Goal: Task Accomplishment & Management: Complete application form

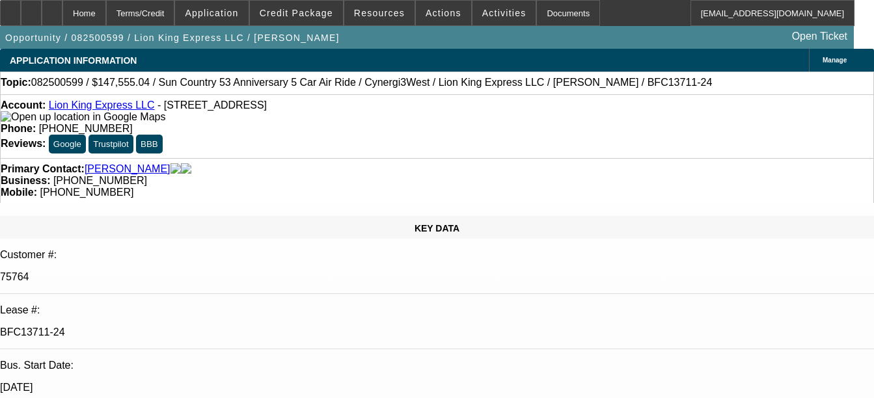
select select "0"
select select "6"
select select "0"
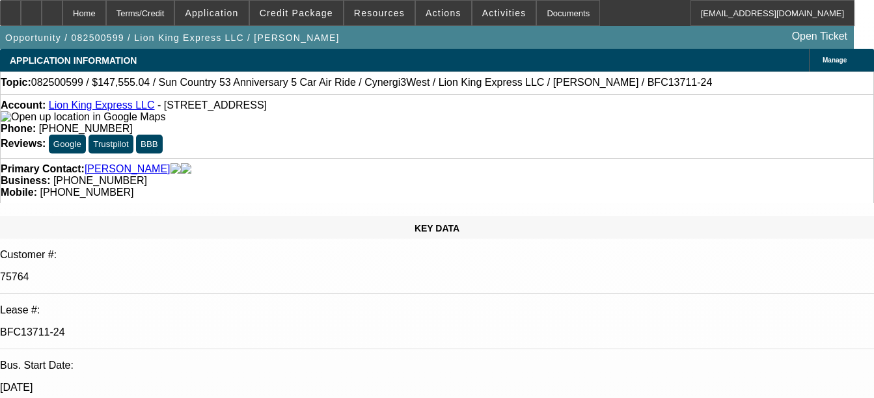
select select "0"
select select "6"
select select "0"
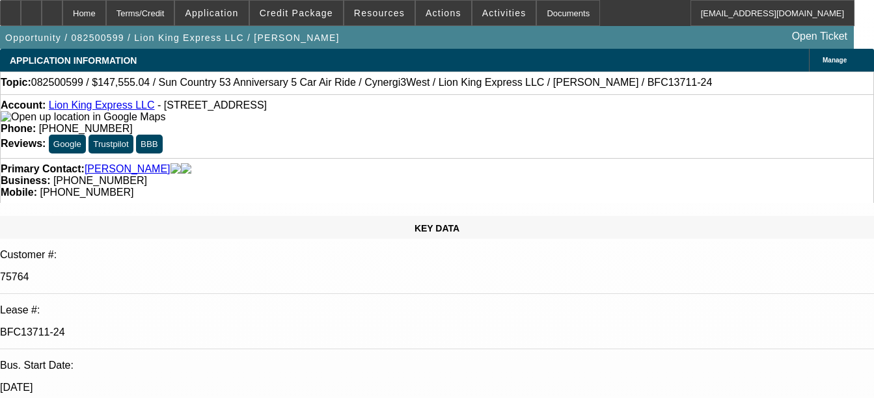
select select "0"
select select "6"
select select "0"
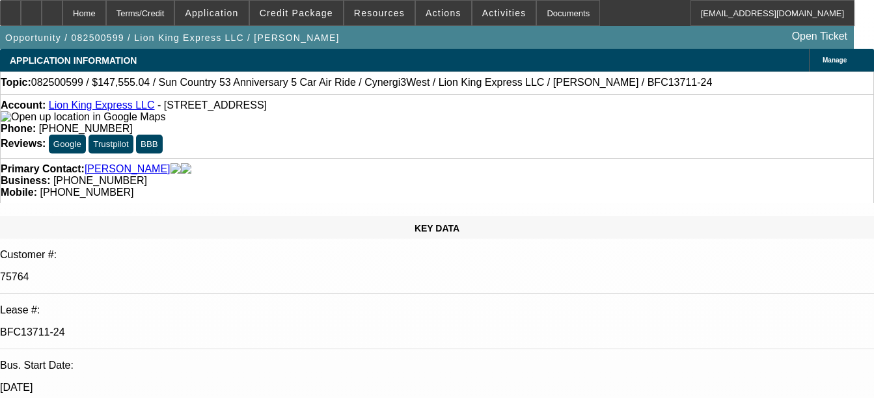
select select "6"
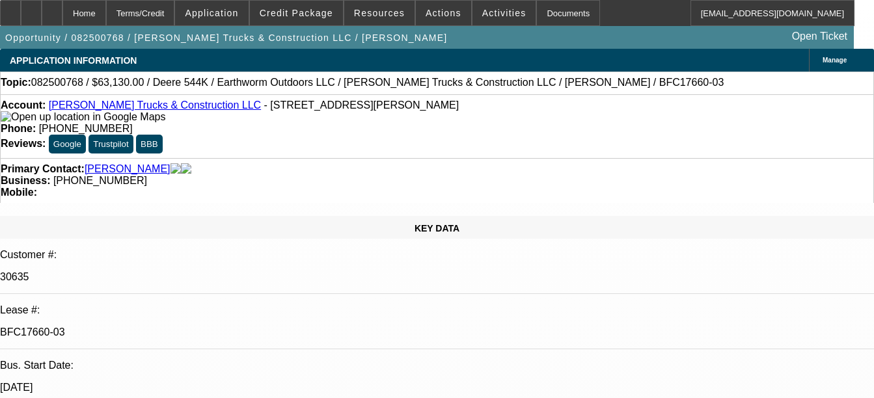
select select "0"
select select "2"
select select "0"
select select "6"
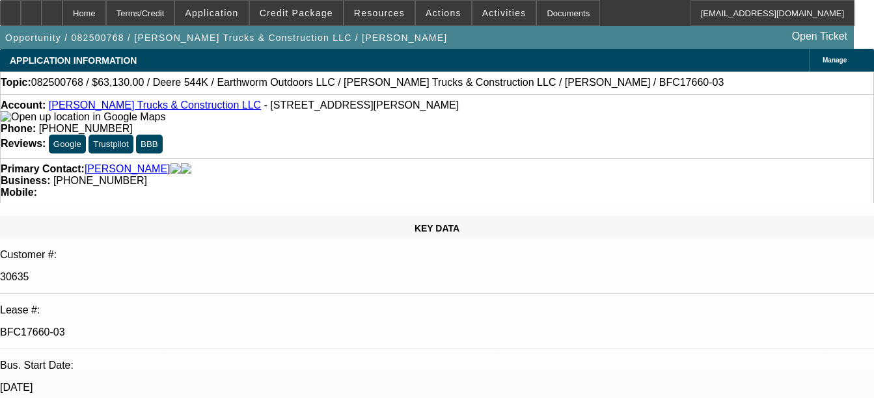
select select "0"
select select "2"
select select "0"
select select "6"
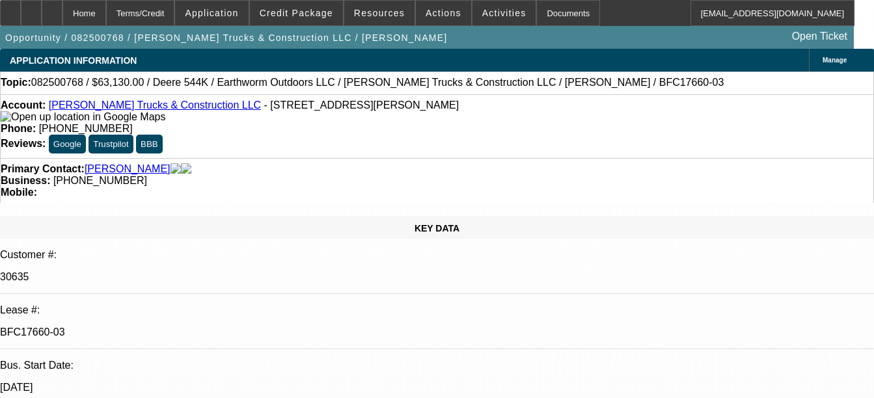
select select "0"
select select "2"
select select "0"
select select "6"
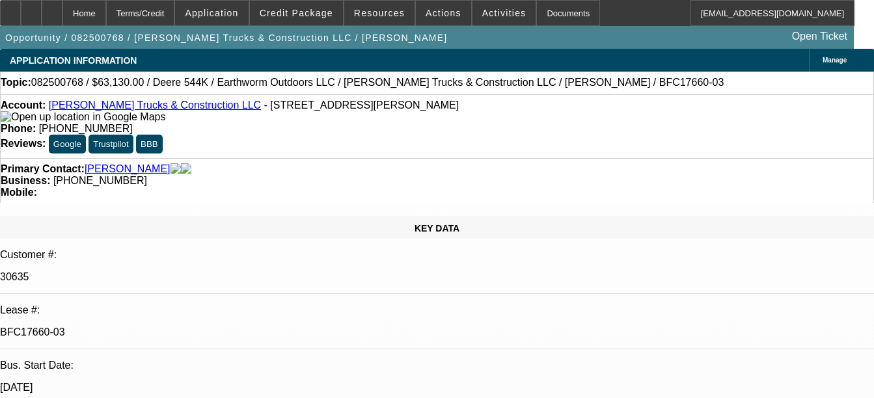
select select "0.1"
select select "0"
select select "2"
select select "0"
select select "6"
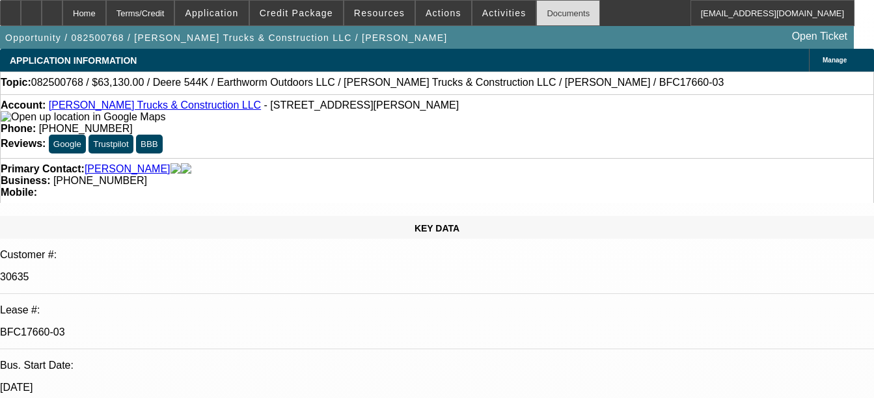
click at [545, 18] on div "Documents" at bounding box center [568, 13] width 64 height 26
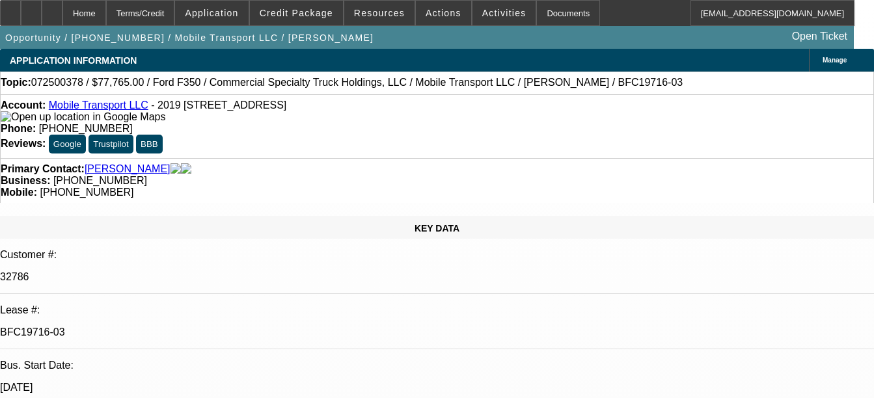
select select "0"
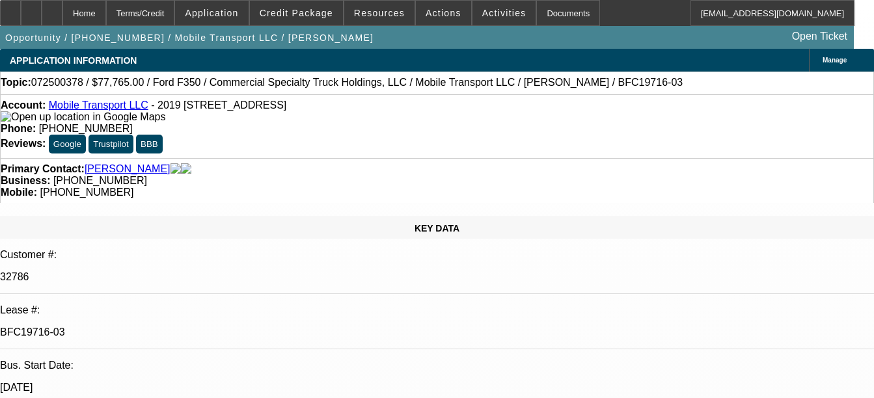
select select "0"
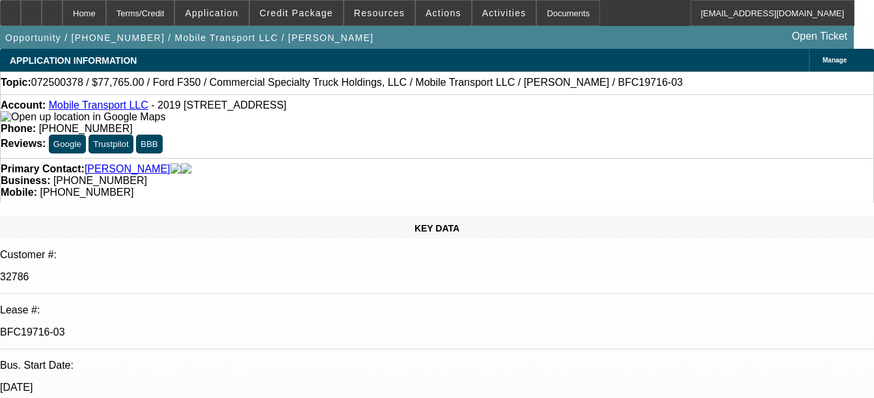
select select "0"
select select "1"
select select "2"
select select "6"
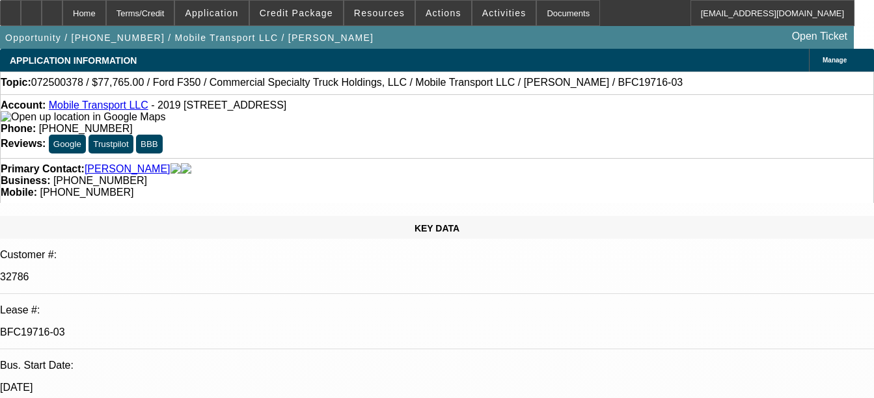
select select "1"
select select "2"
select select "6"
select select "1"
select select "2"
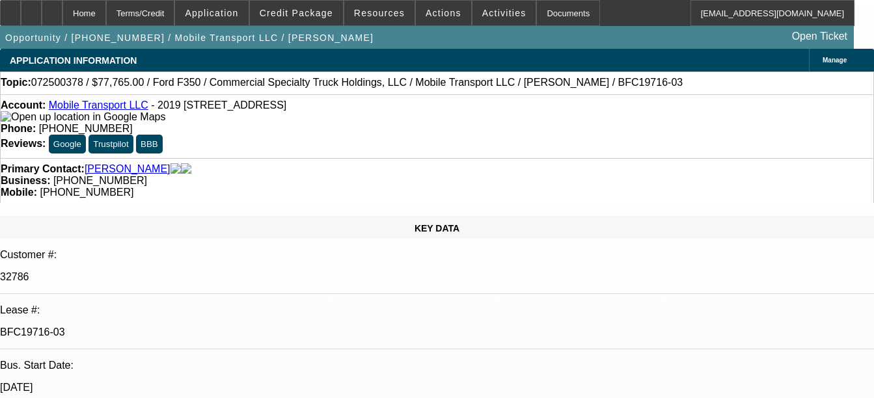
select select "6"
select select "1"
select select "2"
select select "6"
click at [544, 15] on div "Documents" at bounding box center [568, 13] width 64 height 26
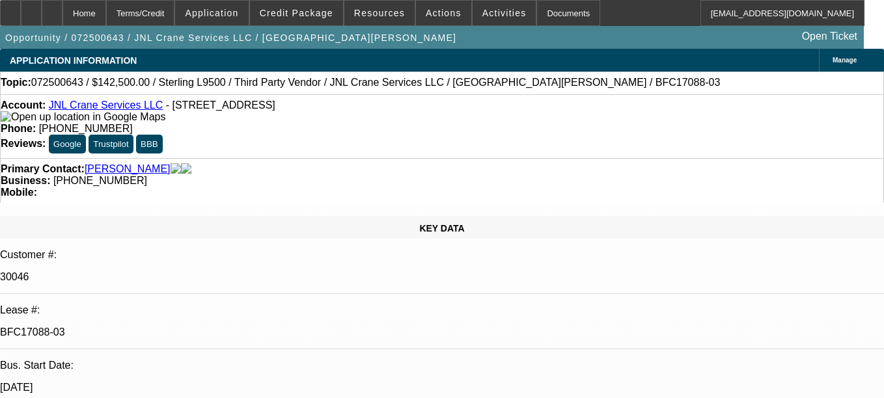
select select "0"
select select "2"
select select "0"
select select "2"
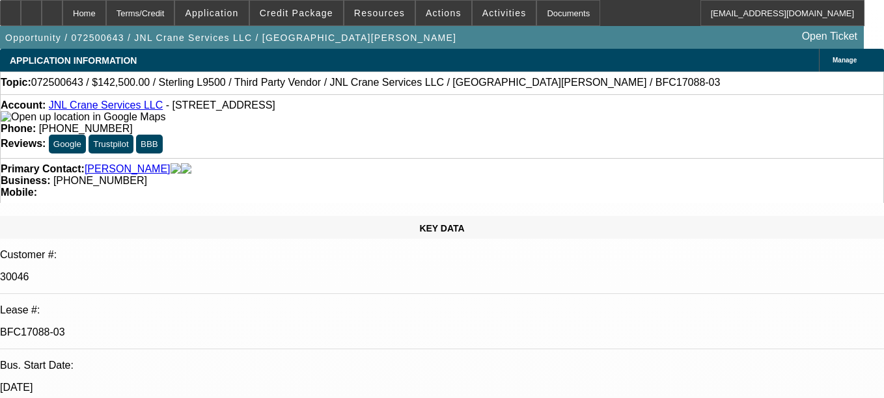
select select "0"
select select "2"
select select "0"
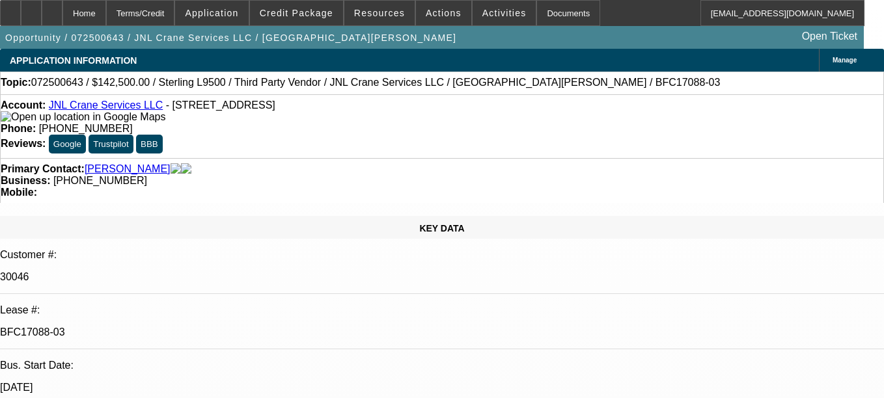
select select "2"
select select "0"
select select "1"
select select "2"
select select "6"
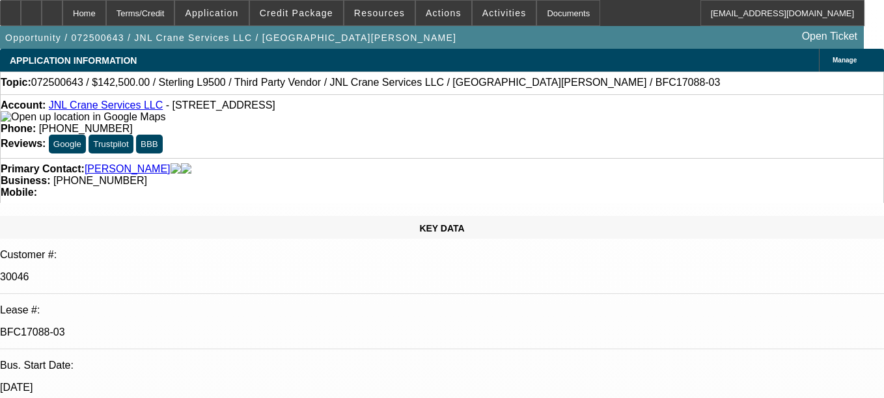
select select "1"
select select "2"
select select "6"
select select "1"
select select "2"
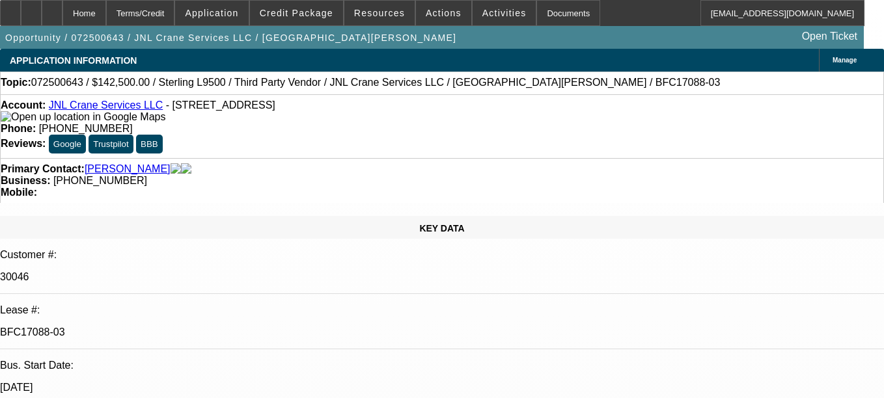
select select "6"
select select "1"
select select "2"
select select "6"
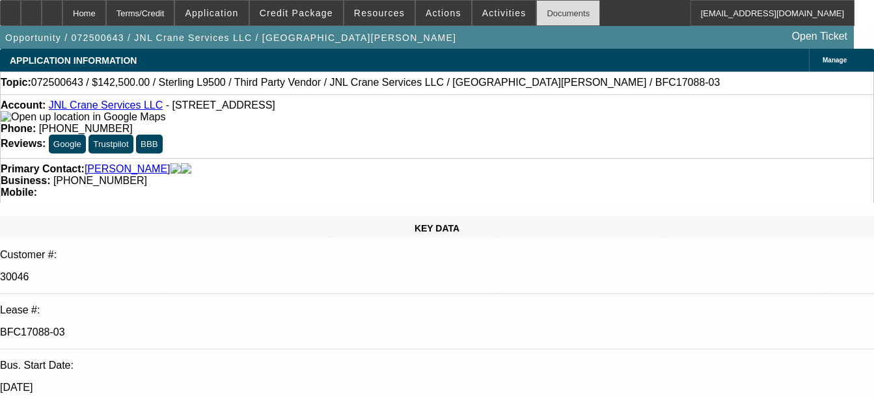
click at [538, 16] on div "Documents" at bounding box center [568, 13] width 64 height 26
